Goal: Navigation & Orientation: Find specific page/section

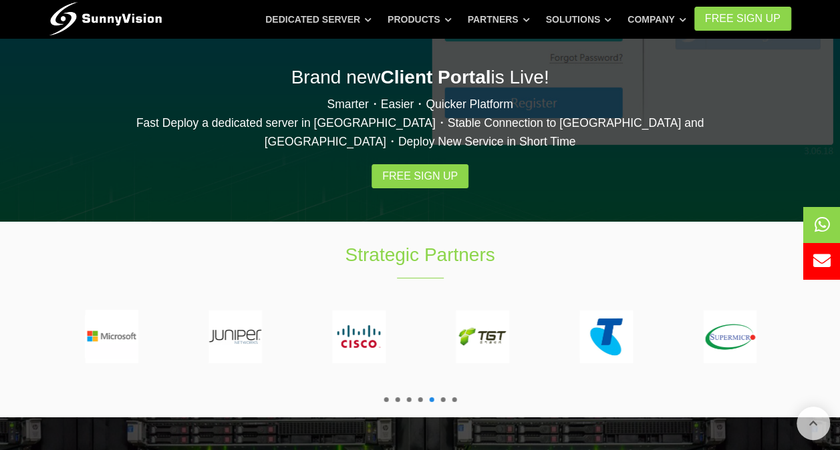
scroll to position [2202, 0]
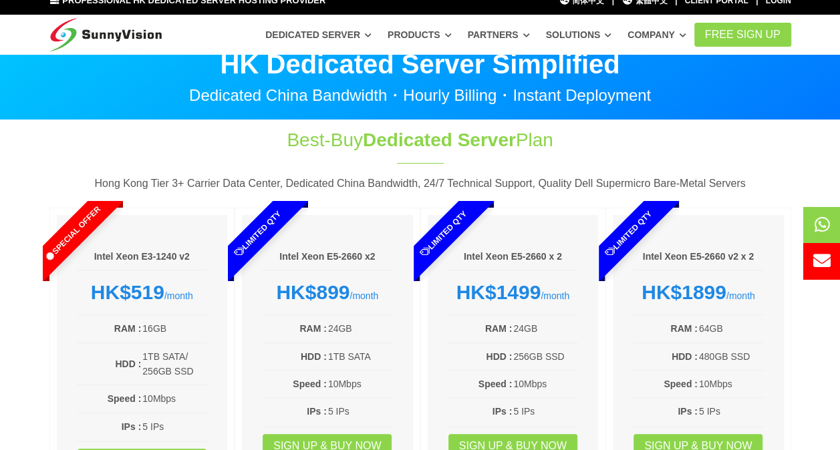
scroll to position [0, 0]
